Goal: Find contact information: Find contact information

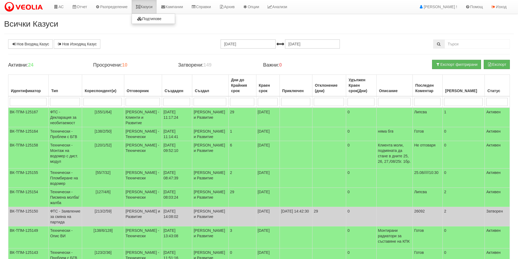
click at [148, 10] on link "Казуси" at bounding box center [144, 7] width 25 height 14
click at [89, 141] on td "[138/2/50]" at bounding box center [103, 134] width 42 height 14
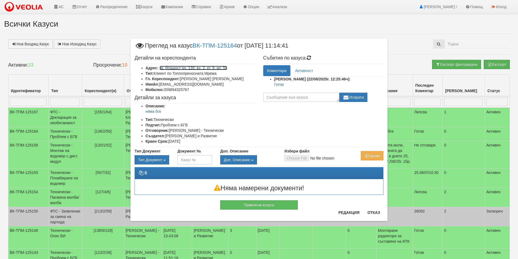
click at [198, 68] on link "кв. Младост бл. 138, вх. 2, ет. 9, ап. 50" at bounding box center [194, 68] width 68 height 4
click at [374, 211] on button "Отказ" at bounding box center [373, 212] width 19 height 9
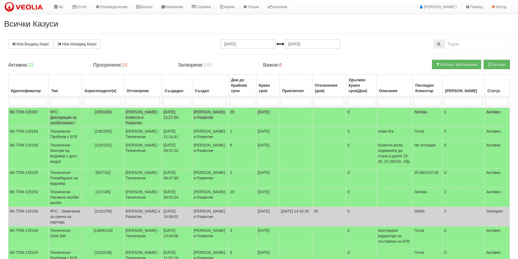
click at [182, 113] on td "22/08/2025 11:17:24" at bounding box center [177, 118] width 30 height 20
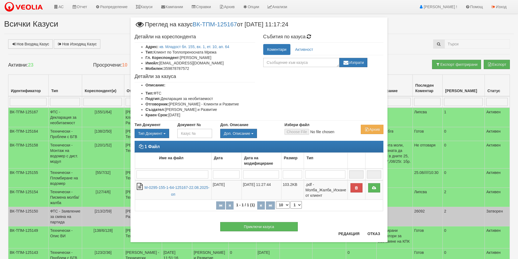
click at [71, 57] on div "× Преглед на казус ВК-ТПМ-125167 от 22/08/2025 11:17:24 Детайли на кореспондент…" at bounding box center [259, 129] width 518 height 259
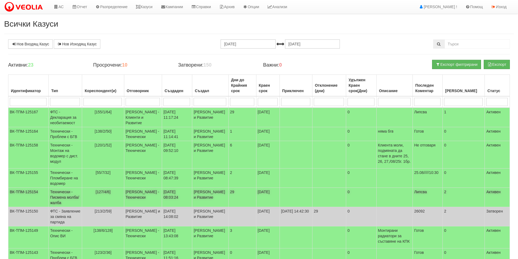
click at [103, 207] on td "[127/4/6]" at bounding box center [103, 197] width 42 height 19
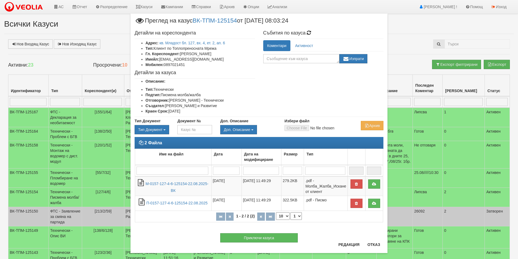
drag, startPoint x: 208, startPoint y: 52, endPoint x: 179, endPoint y: 54, distance: 29.4
click at [179, 54] on li "Гл. Кореспондент: Цветана Димова" at bounding box center [200, 53] width 110 height 5
copy li "Цветана Димова"
drag, startPoint x: 187, startPoint y: 66, endPoint x: 163, endPoint y: 67, distance: 23.7
click at [163, 67] on li "Мобилен: 0897021451" at bounding box center [200, 64] width 110 height 5
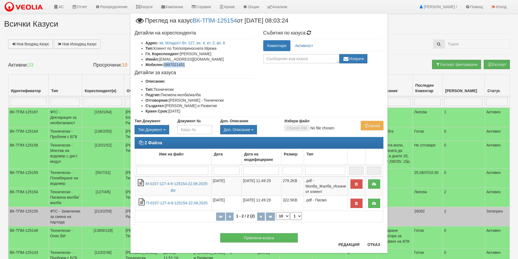
copy li "0897021451"
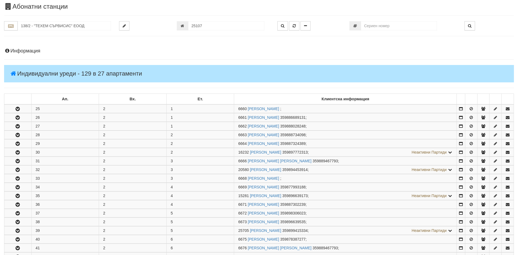
scroll to position [233, 0]
